Goal: Task Accomplishment & Management: Use online tool/utility

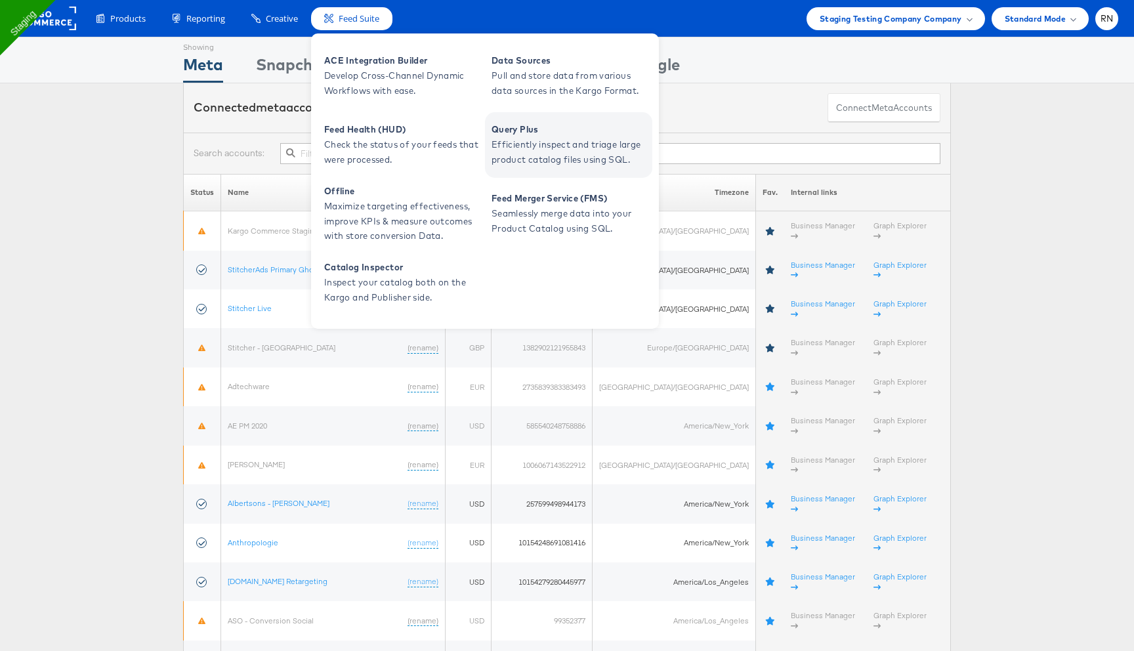
click at [530, 148] on span "Efficiently inspect and triage large product catalog files using SQL." at bounding box center [571, 152] width 158 height 30
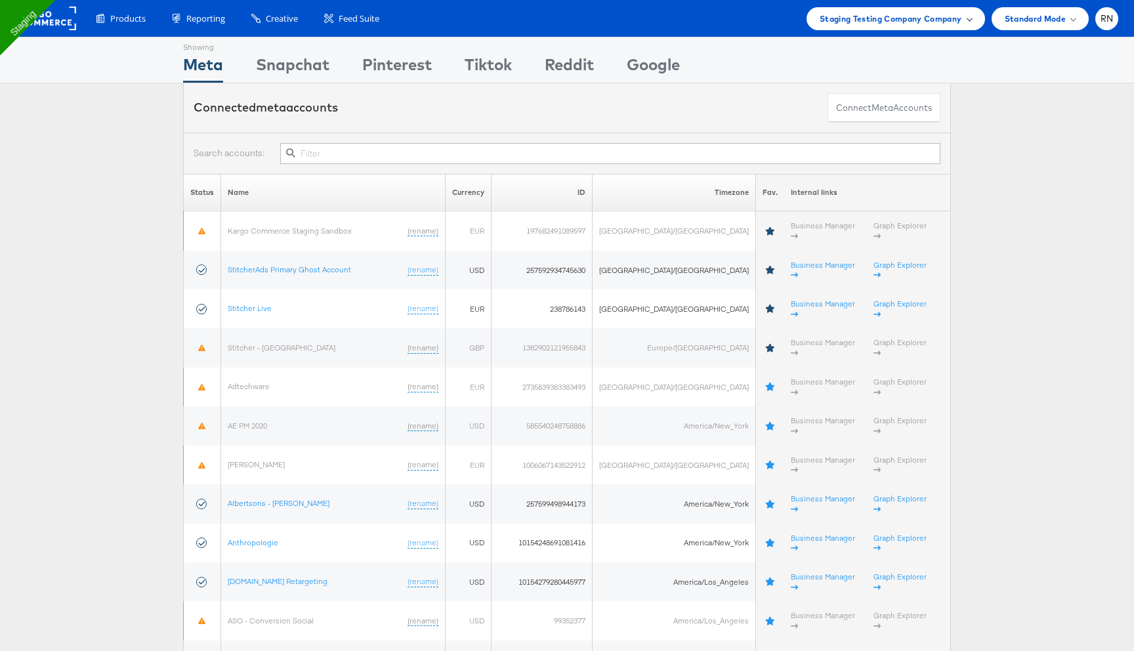
click at [840, 19] on span "Staging Testing Company Company" at bounding box center [891, 19] width 142 height 14
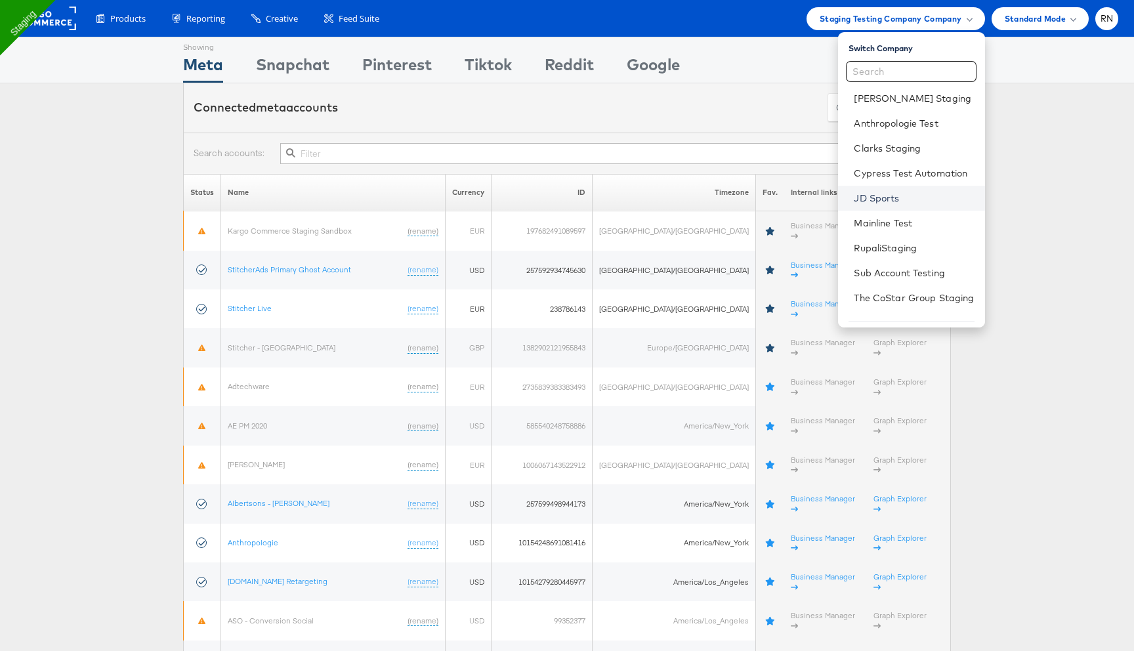
click at [891, 196] on link "JD Sports" at bounding box center [914, 198] width 120 height 13
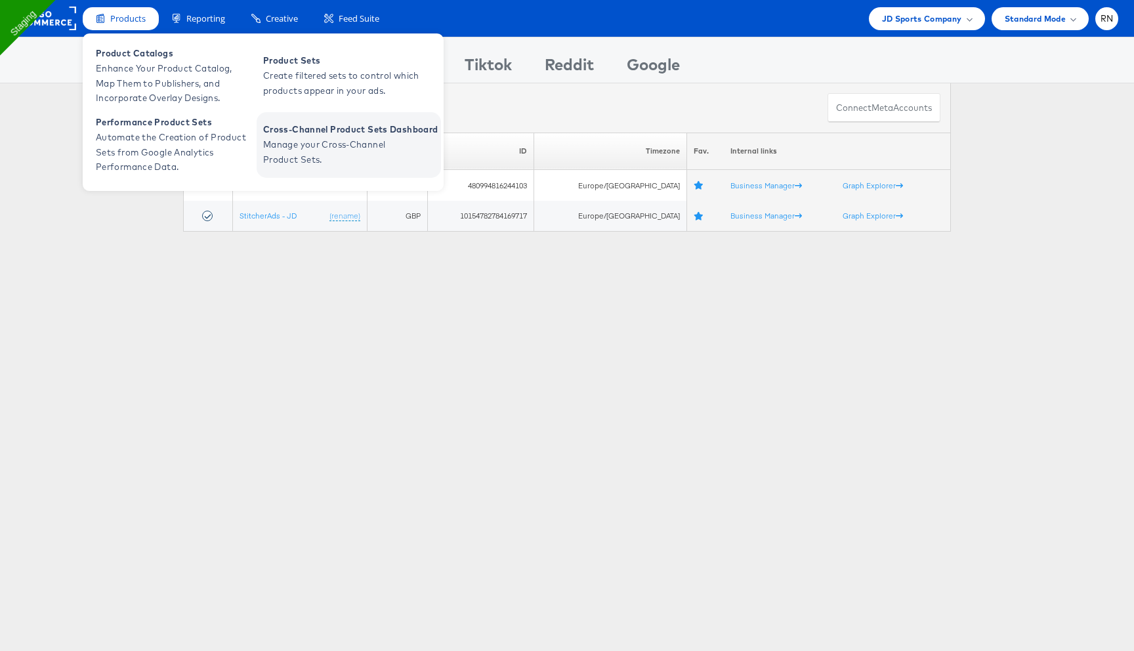
click at [287, 152] on span "Manage your Cross-Channel Product Sets." at bounding box center [342, 152] width 158 height 30
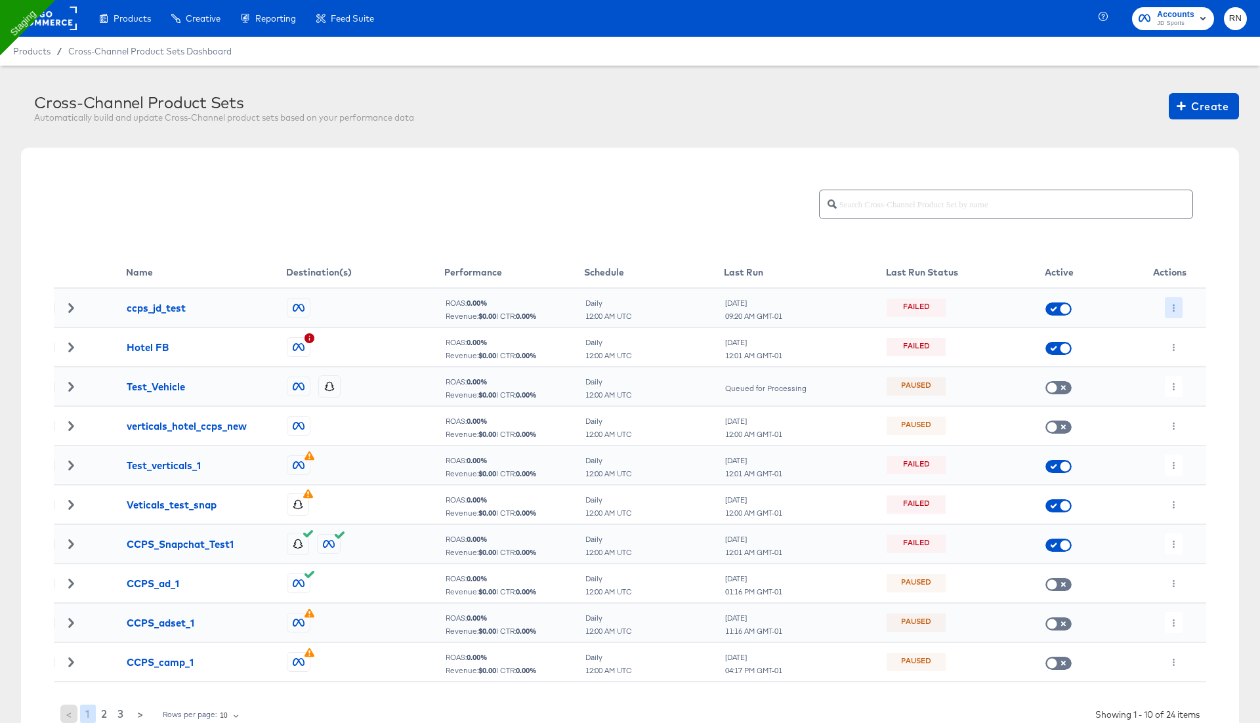
click at [1180, 305] on button "button" at bounding box center [1174, 307] width 18 height 21
click at [1199, 375] on li "Run Now" at bounding box center [1200, 377] width 70 height 22
